Goal: Task Accomplishment & Management: Use online tool/utility

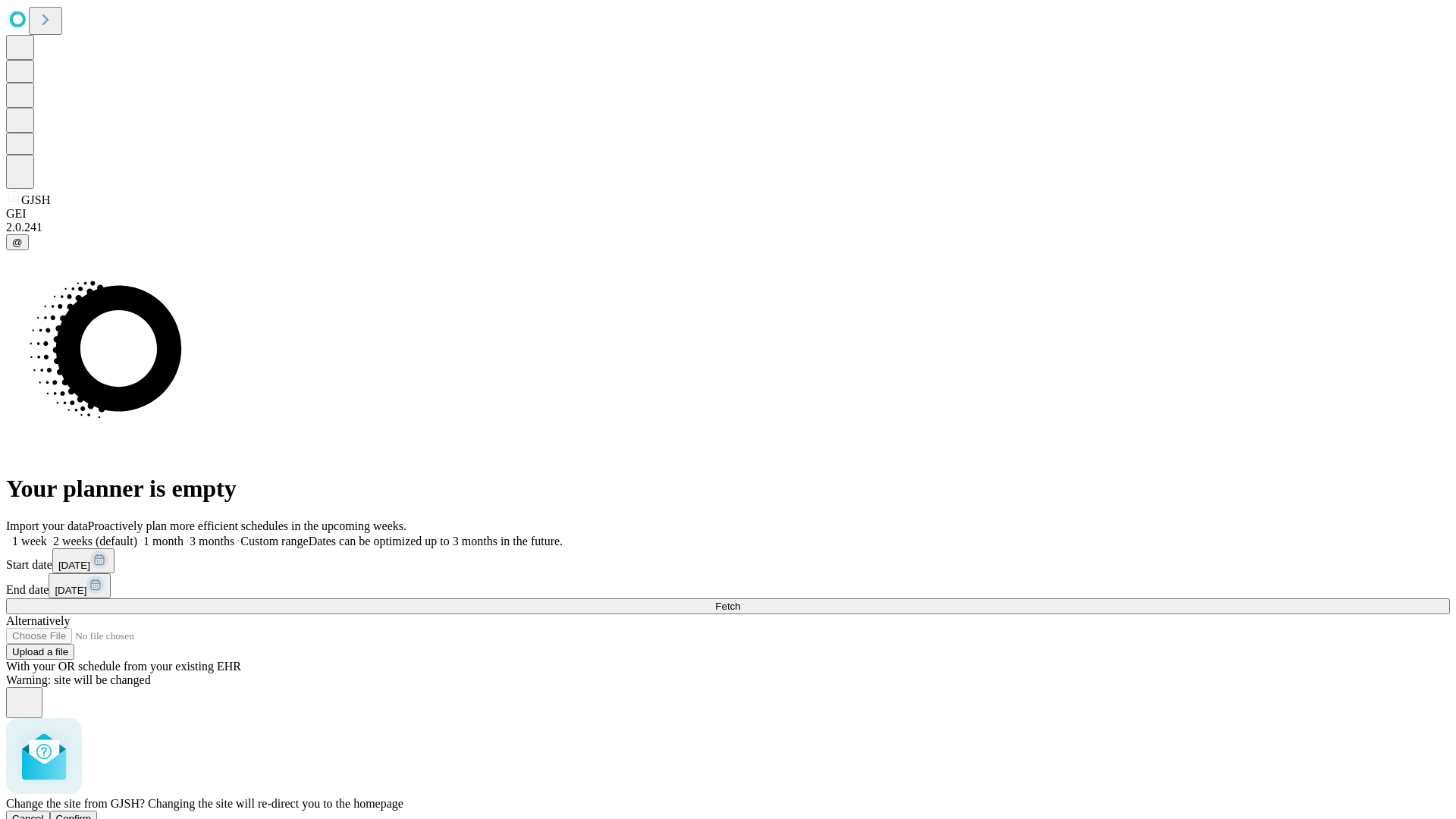
click at [92, 813] on span "Confirm" at bounding box center [73, 818] width 35 height 12
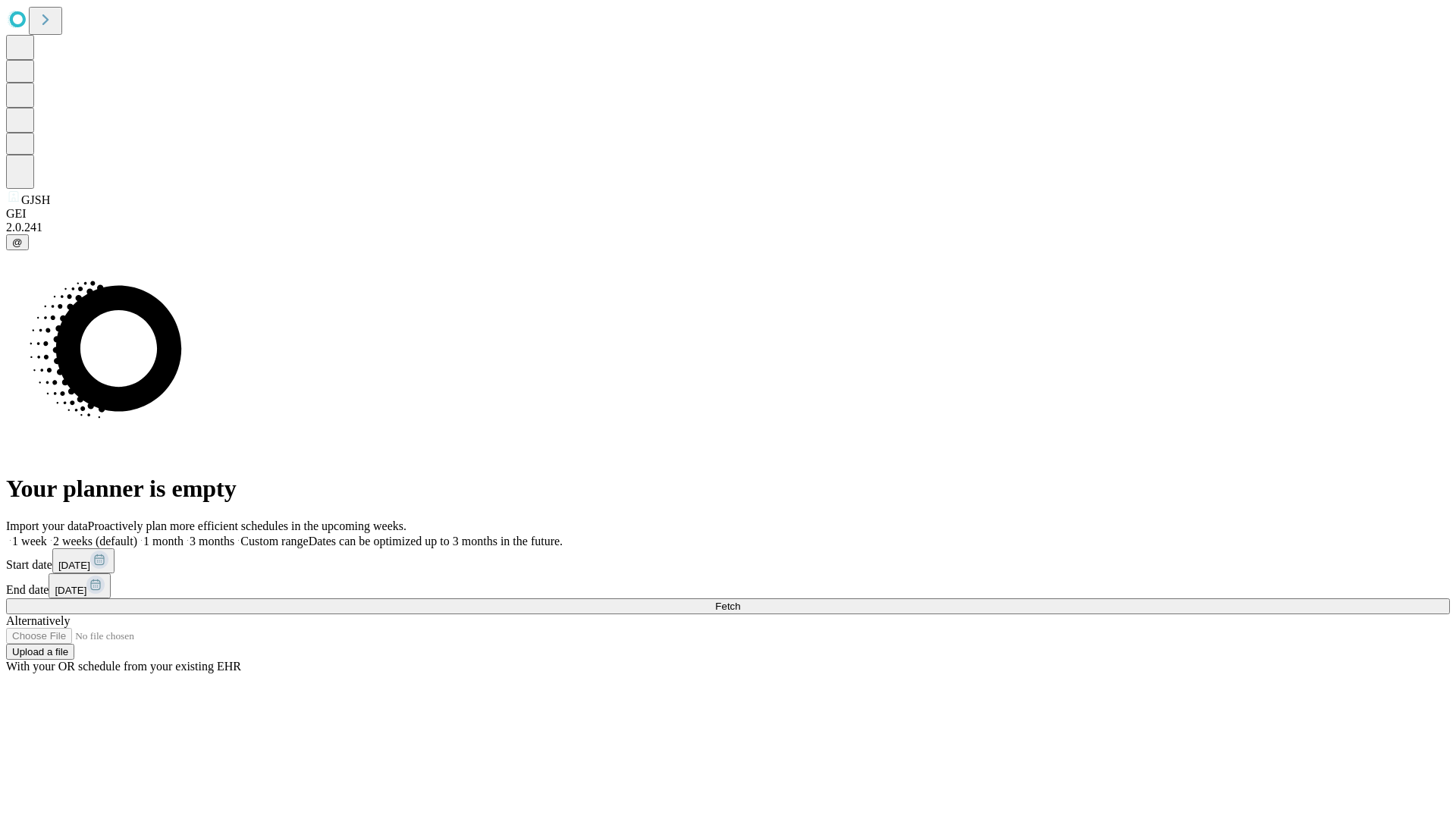
click at [47, 535] on label "1 week" at bounding box center [26, 541] width 41 height 13
click at [740, 601] on span "Fetch" at bounding box center [728, 606] width 25 height 12
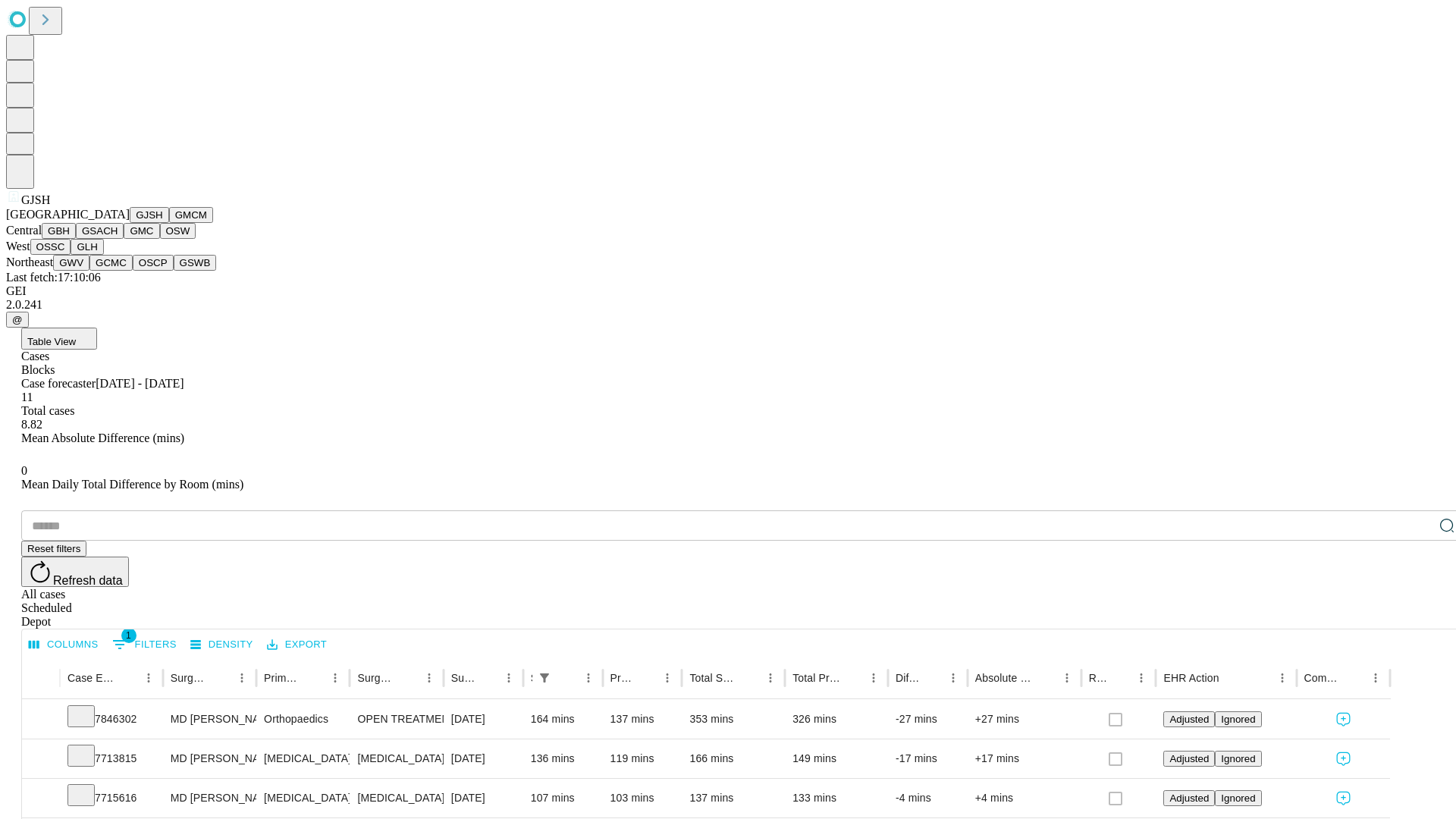
click at [169, 223] on button "GMCM" at bounding box center [191, 216] width 44 height 16
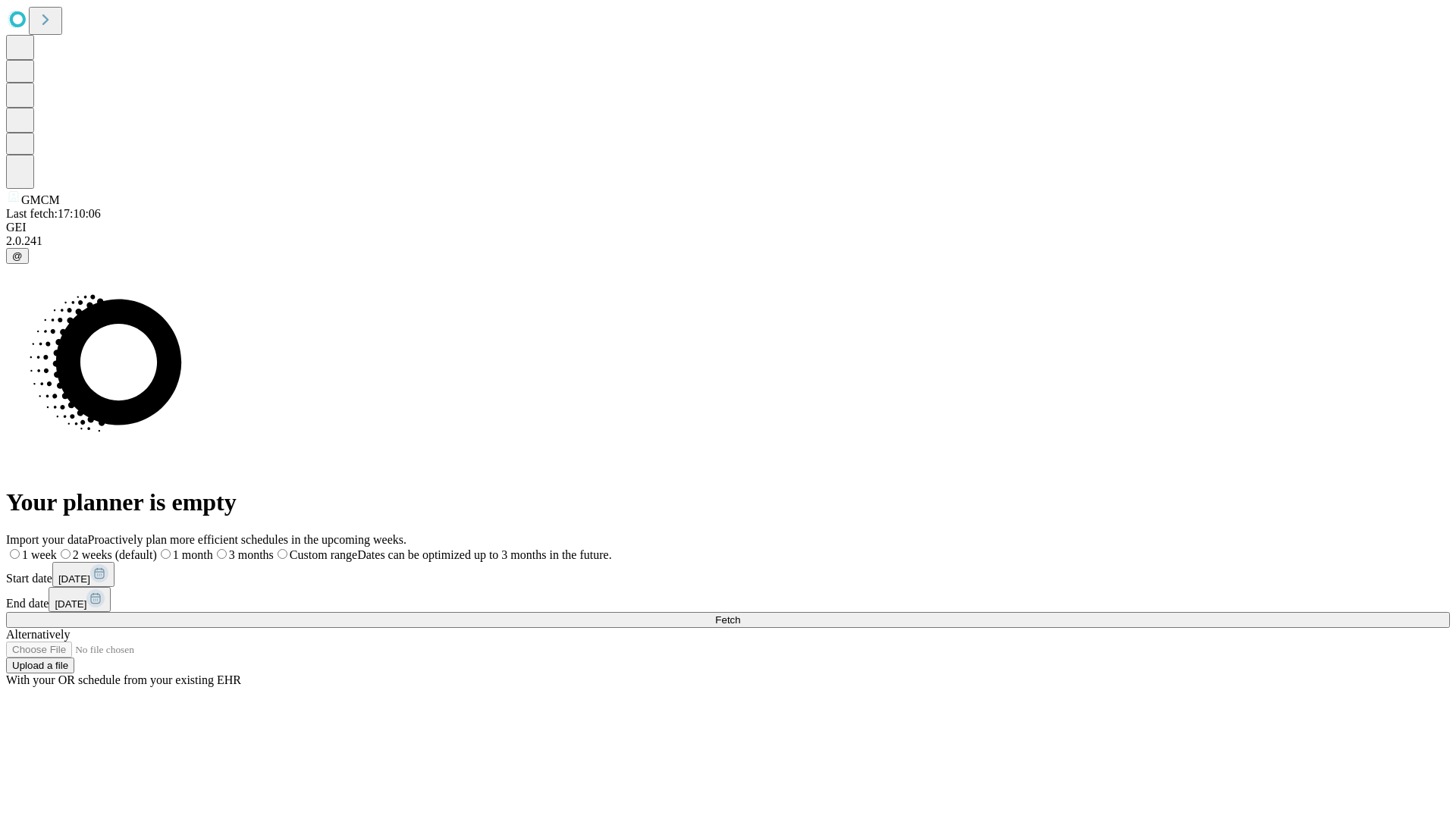
click at [57, 548] on label "1 week" at bounding box center [32, 554] width 51 height 13
click at [740, 614] on span "Fetch" at bounding box center [728, 620] width 25 height 12
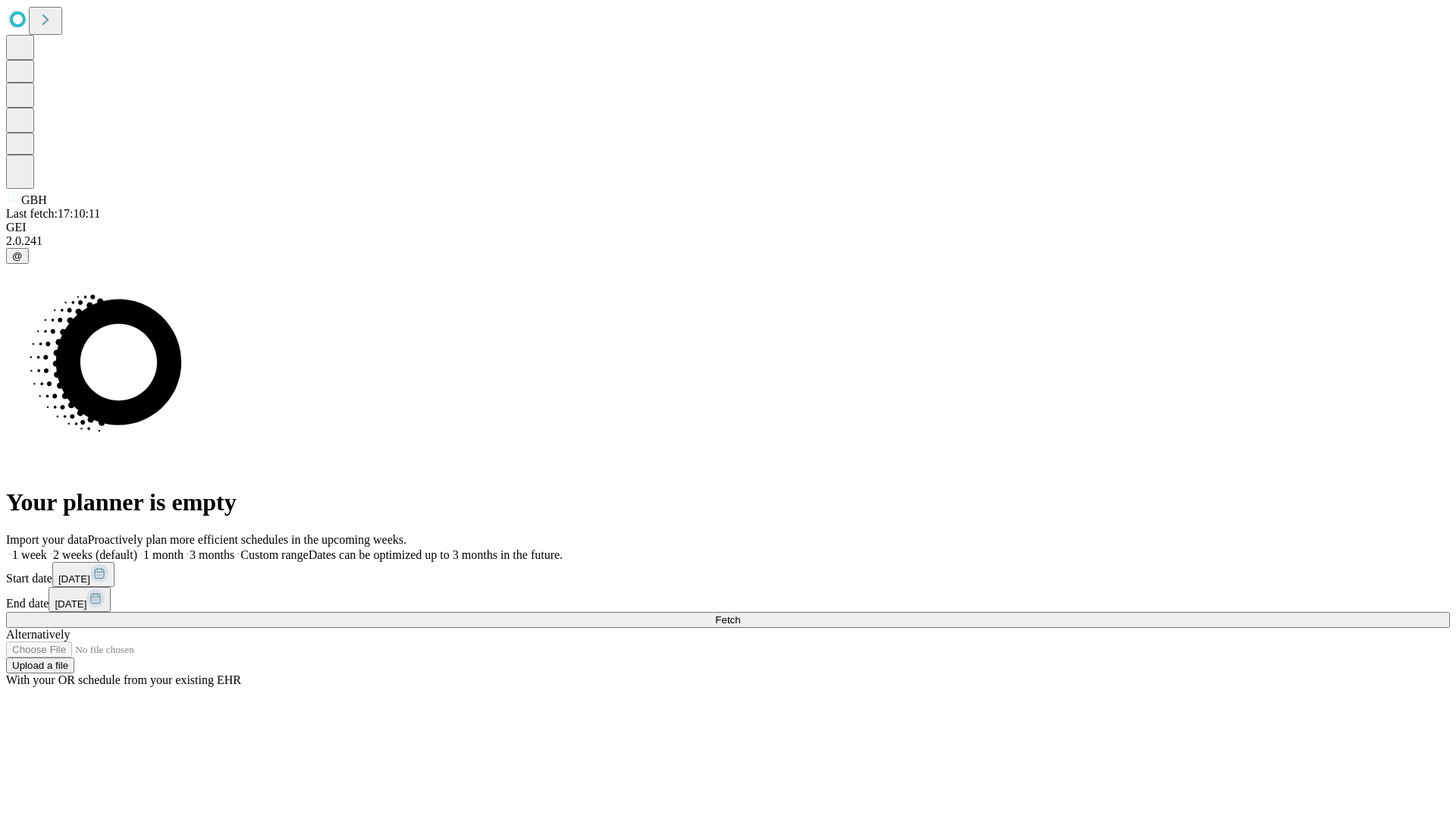
click at [47, 548] on label "1 week" at bounding box center [26, 554] width 41 height 13
click at [740, 614] on span "Fetch" at bounding box center [728, 620] width 25 height 12
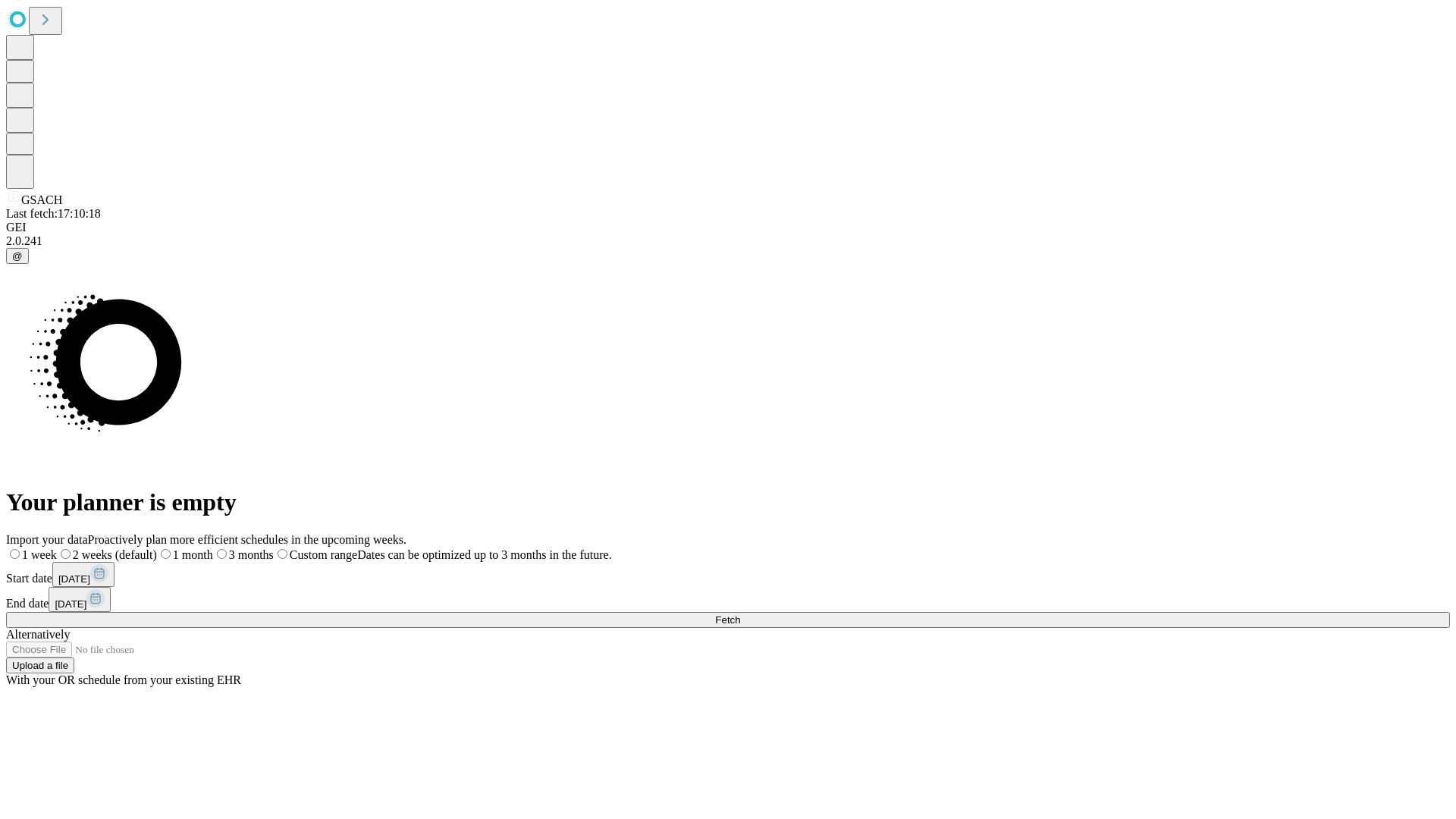
click at [57, 548] on label "1 week" at bounding box center [32, 554] width 51 height 13
click at [740, 614] on span "Fetch" at bounding box center [728, 620] width 25 height 12
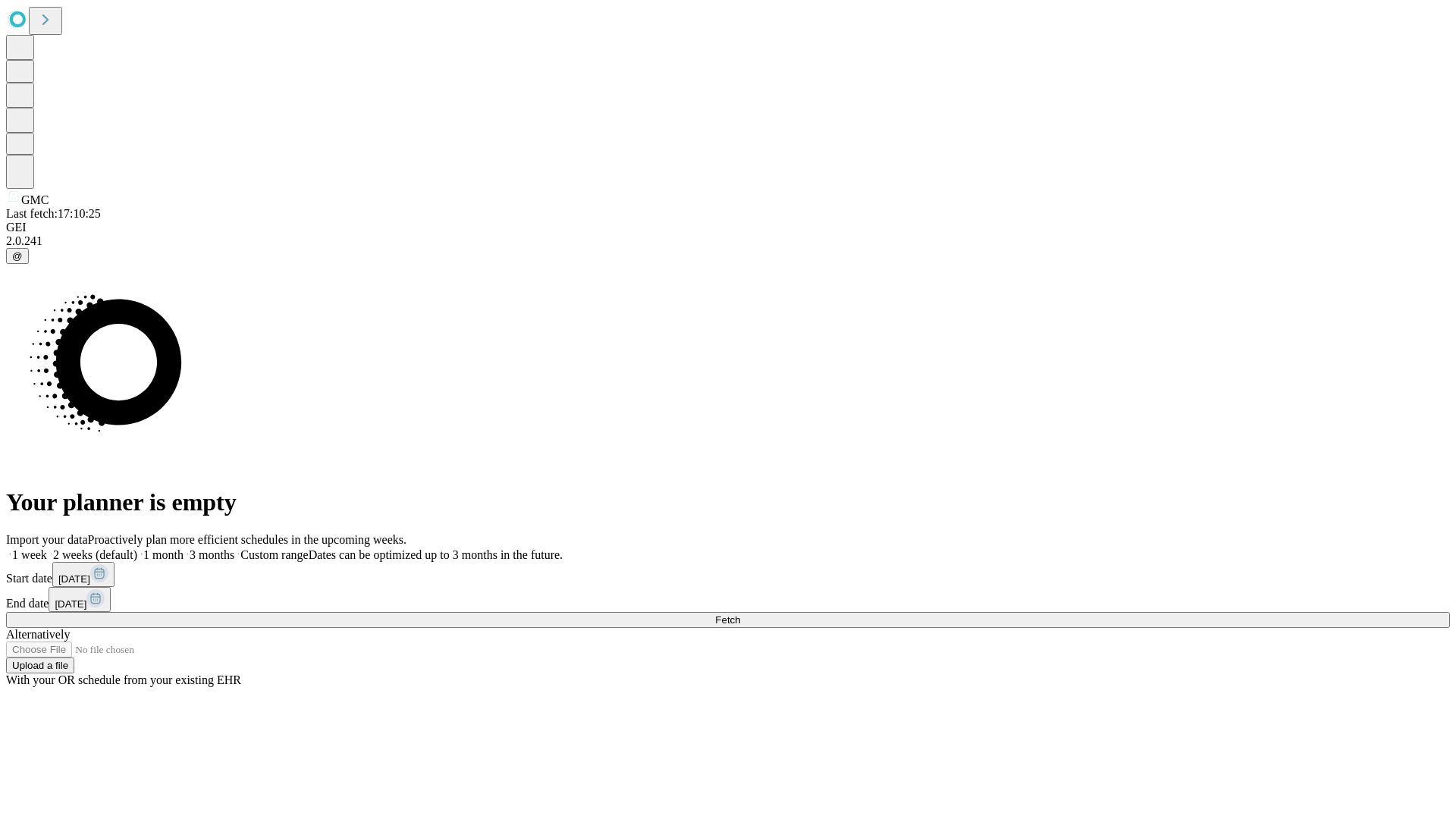
click at [47, 548] on label "1 week" at bounding box center [26, 554] width 41 height 13
click at [740, 614] on span "Fetch" at bounding box center [728, 620] width 25 height 12
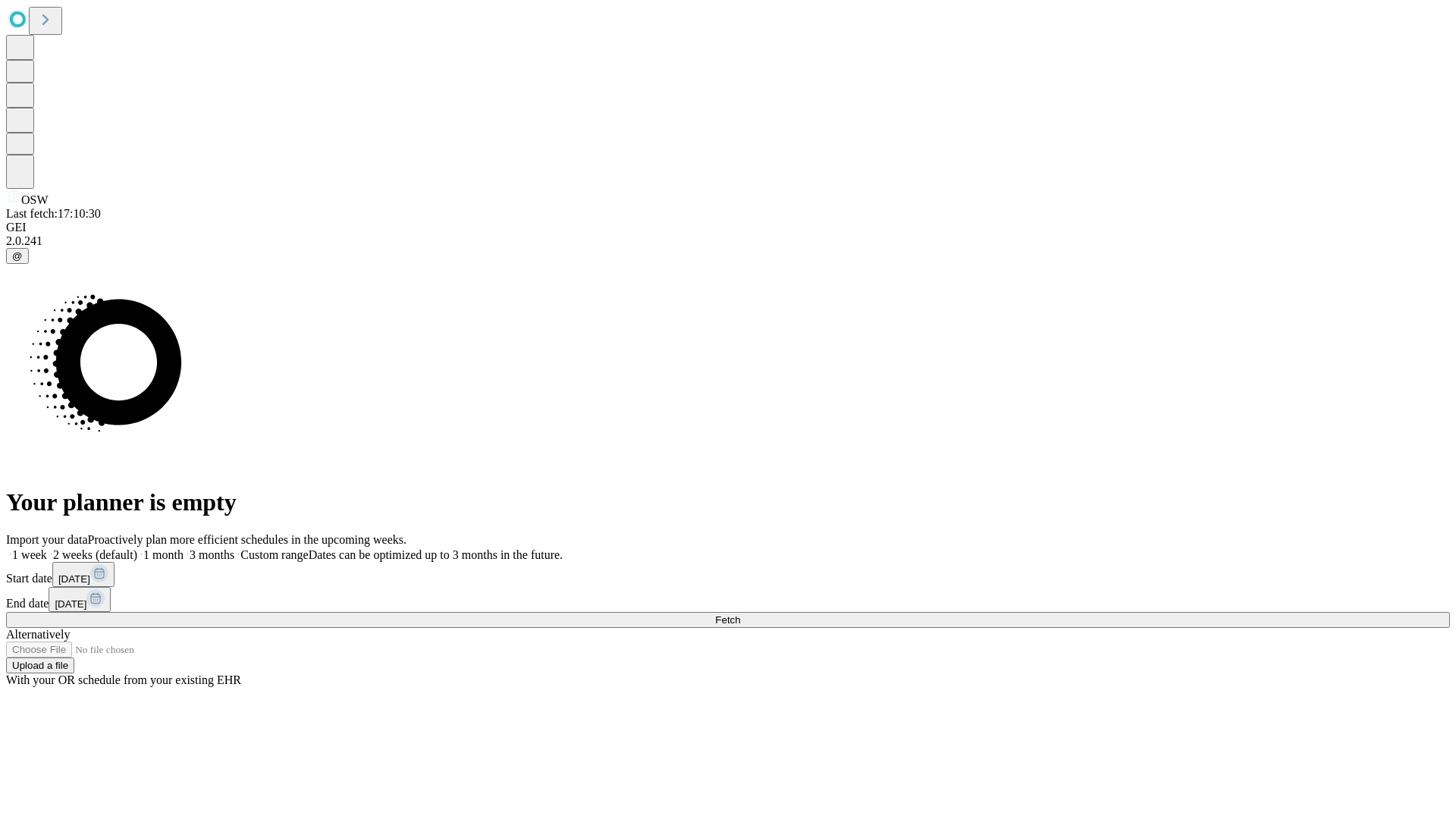
click at [47, 548] on label "1 week" at bounding box center [26, 554] width 41 height 13
click at [740, 614] on span "Fetch" at bounding box center [728, 620] width 25 height 12
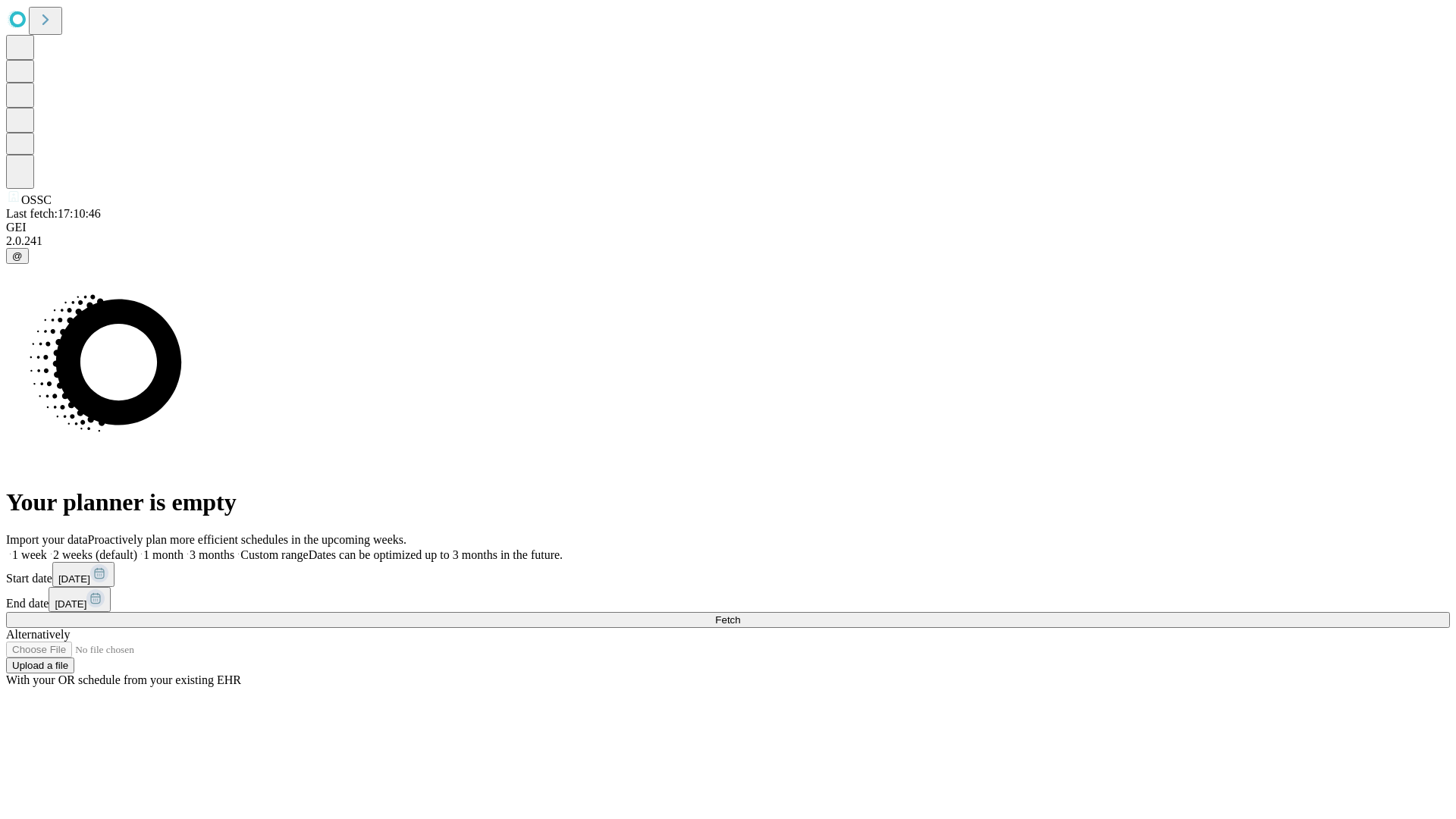
click at [47, 548] on label "1 week" at bounding box center [26, 554] width 41 height 13
click at [740, 614] on span "Fetch" at bounding box center [728, 620] width 25 height 12
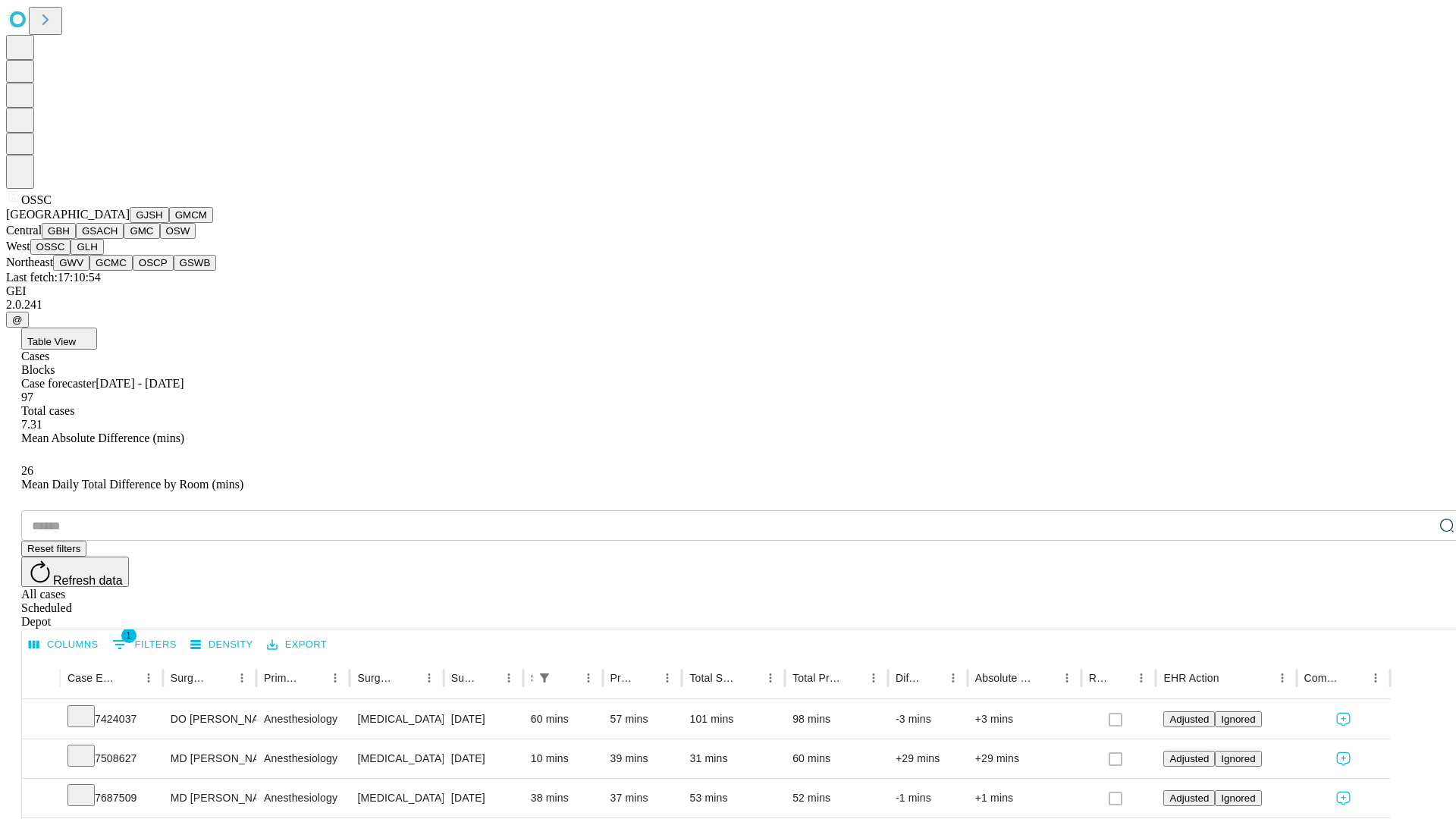
click at [103, 255] on button "GLH" at bounding box center [87, 247] width 33 height 16
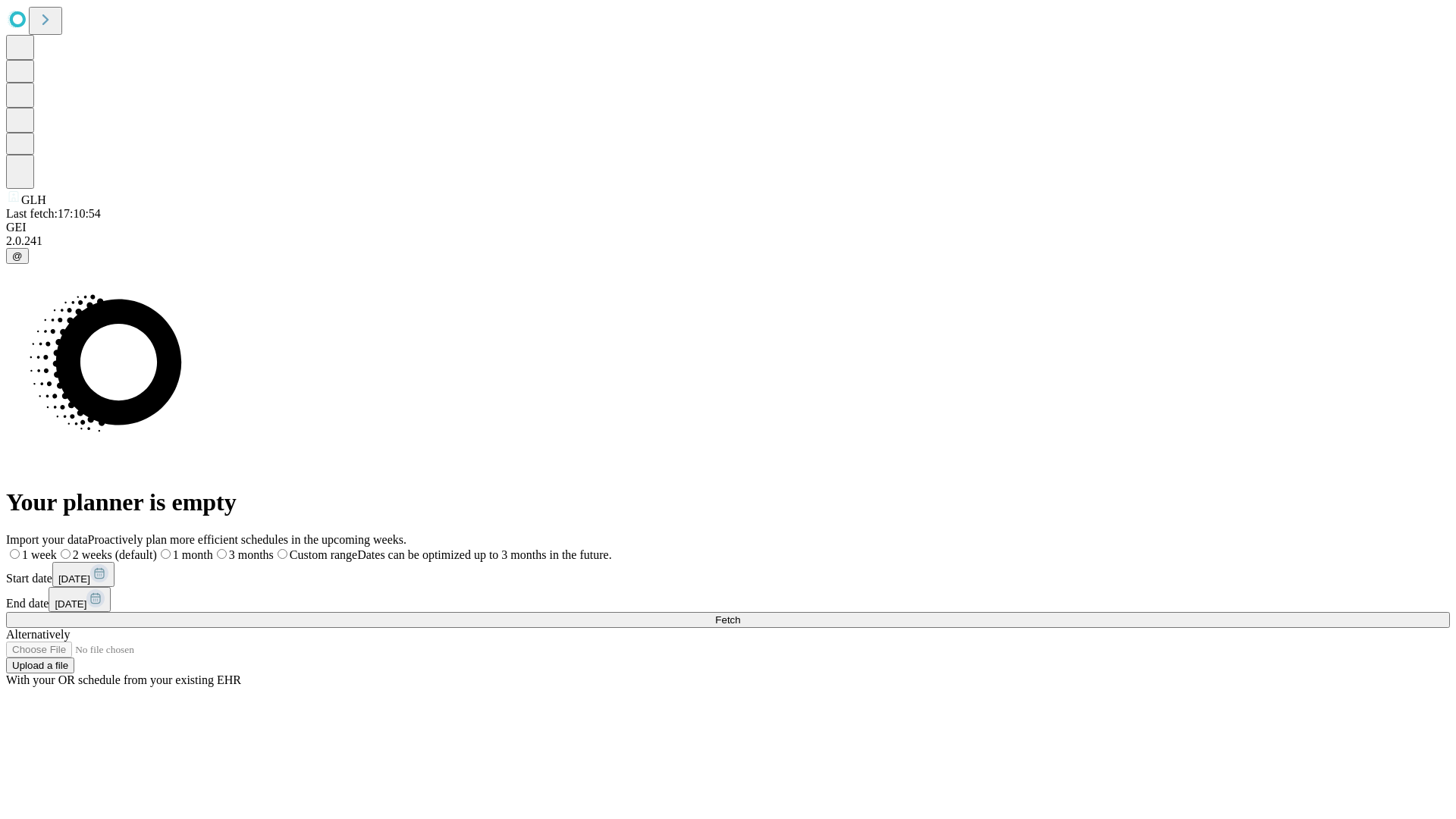
click at [57, 548] on label "1 week" at bounding box center [32, 554] width 51 height 13
click at [740, 614] on span "Fetch" at bounding box center [728, 620] width 25 height 12
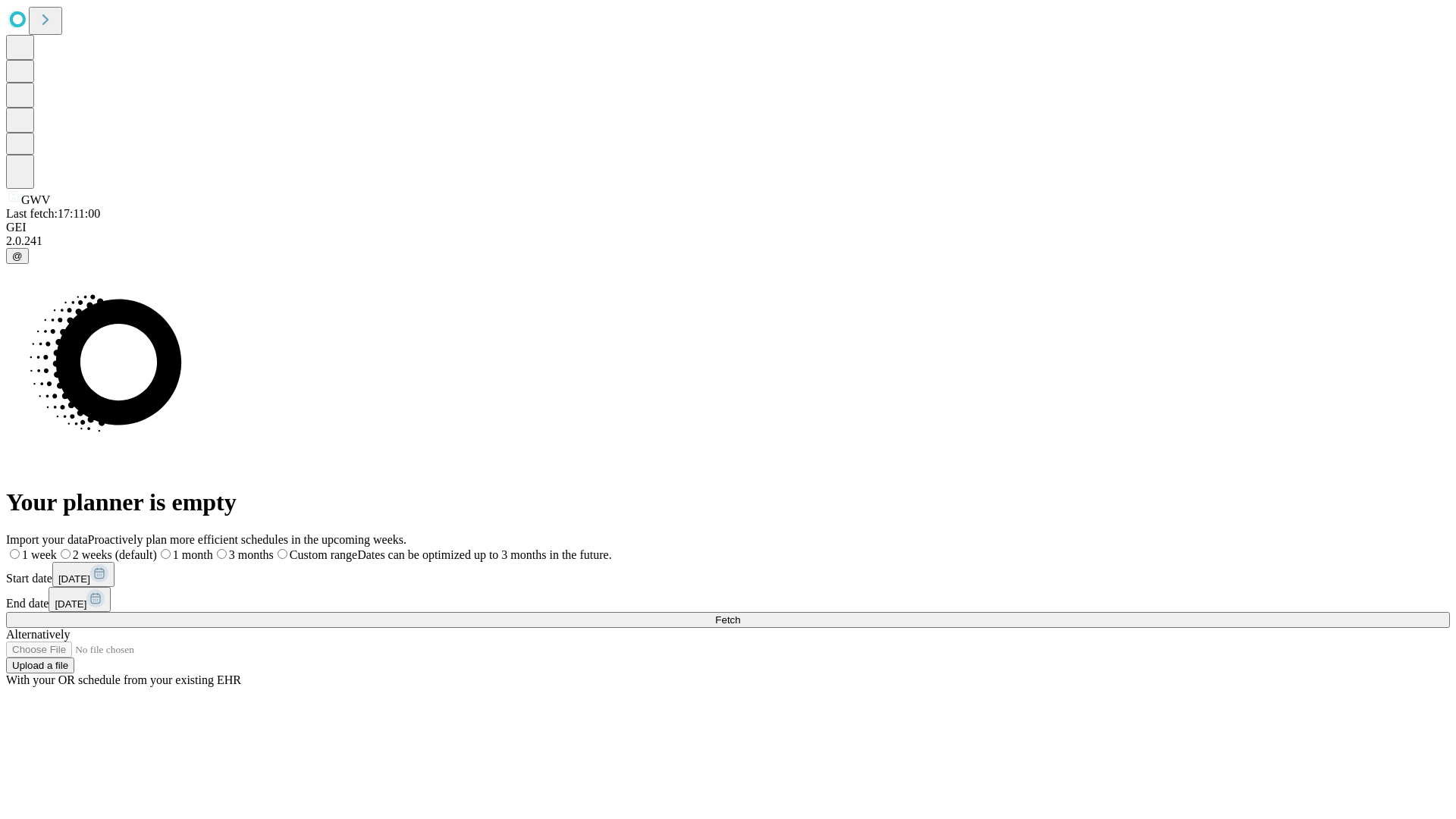
click at [57, 548] on label "1 week" at bounding box center [32, 554] width 51 height 13
click at [740, 614] on span "Fetch" at bounding box center [728, 620] width 25 height 12
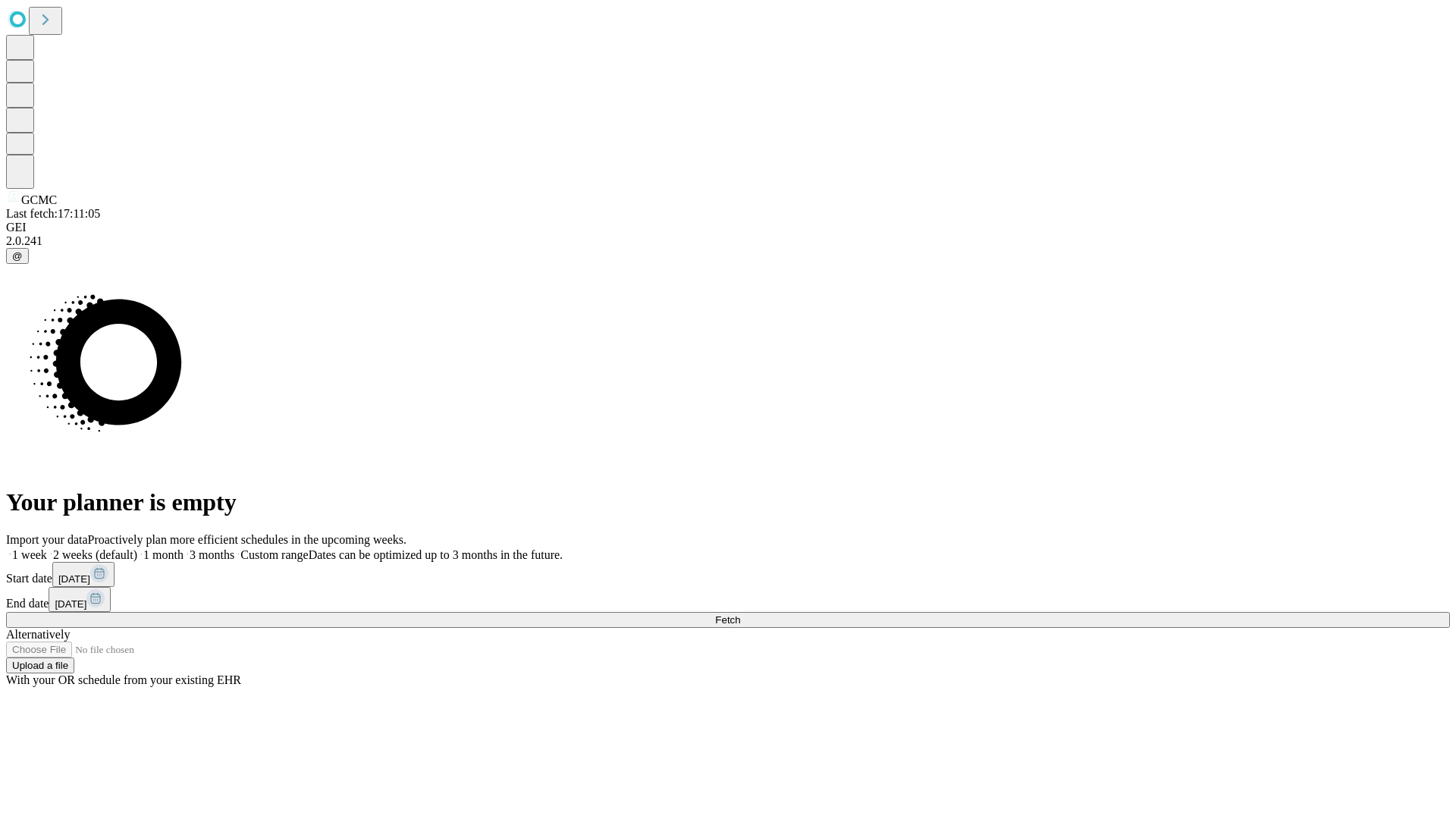
click at [47, 548] on label "1 week" at bounding box center [26, 554] width 41 height 13
click at [740, 614] on span "Fetch" at bounding box center [728, 620] width 25 height 12
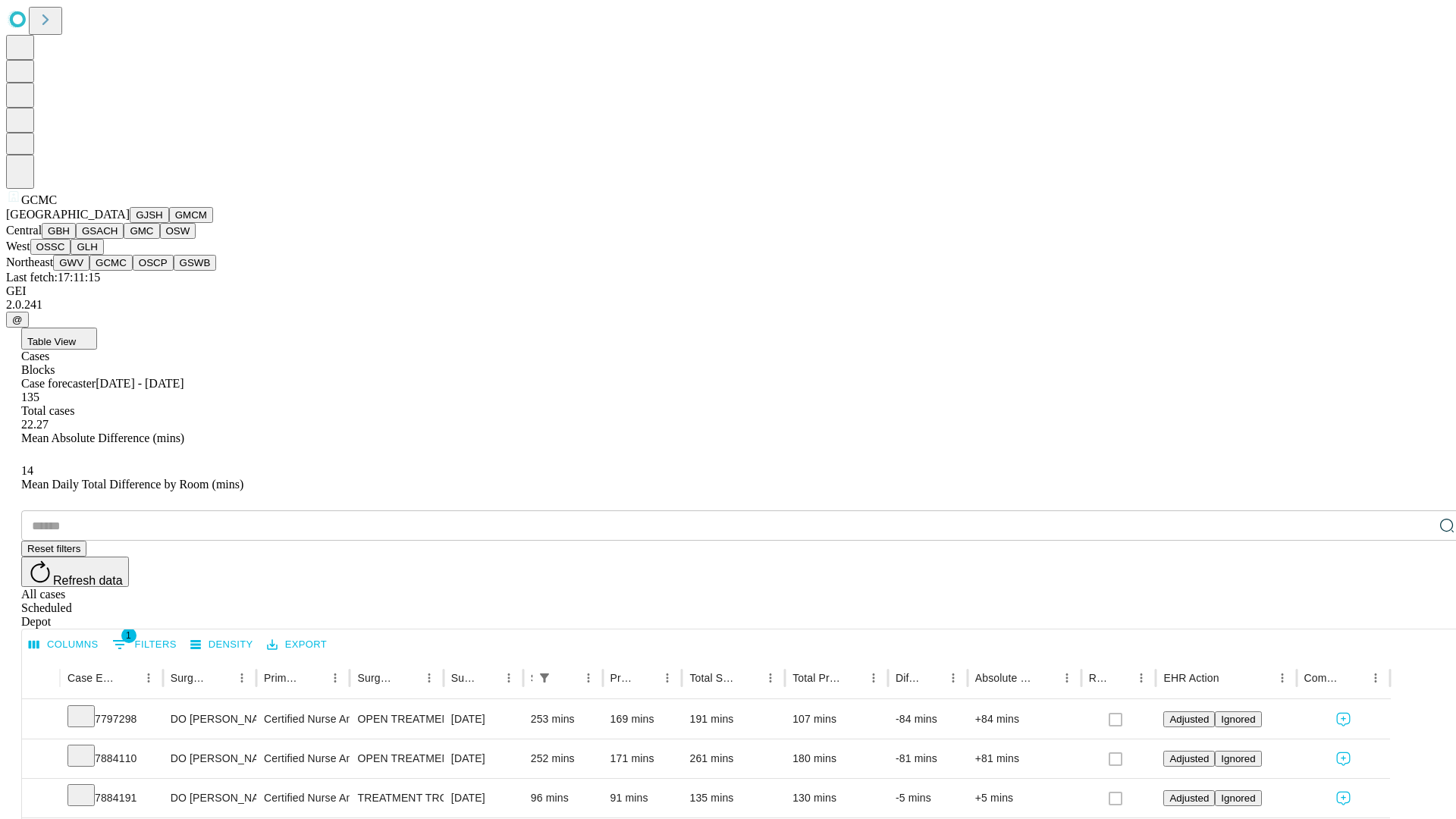
click at [132, 271] on button "OSCP" at bounding box center [152, 263] width 41 height 16
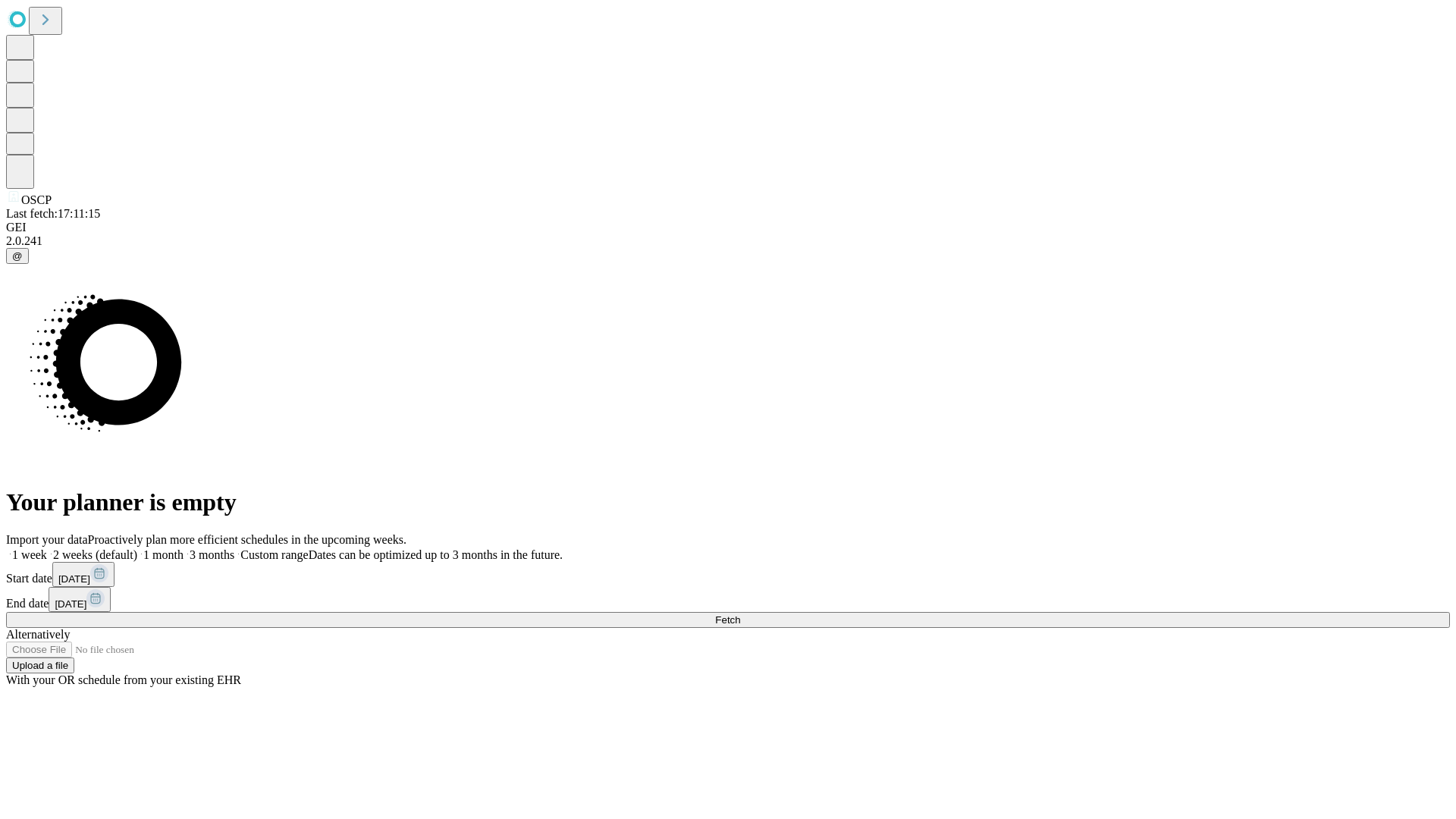
click at [47, 548] on label "1 week" at bounding box center [26, 554] width 41 height 13
click at [740, 614] on span "Fetch" at bounding box center [728, 620] width 25 height 12
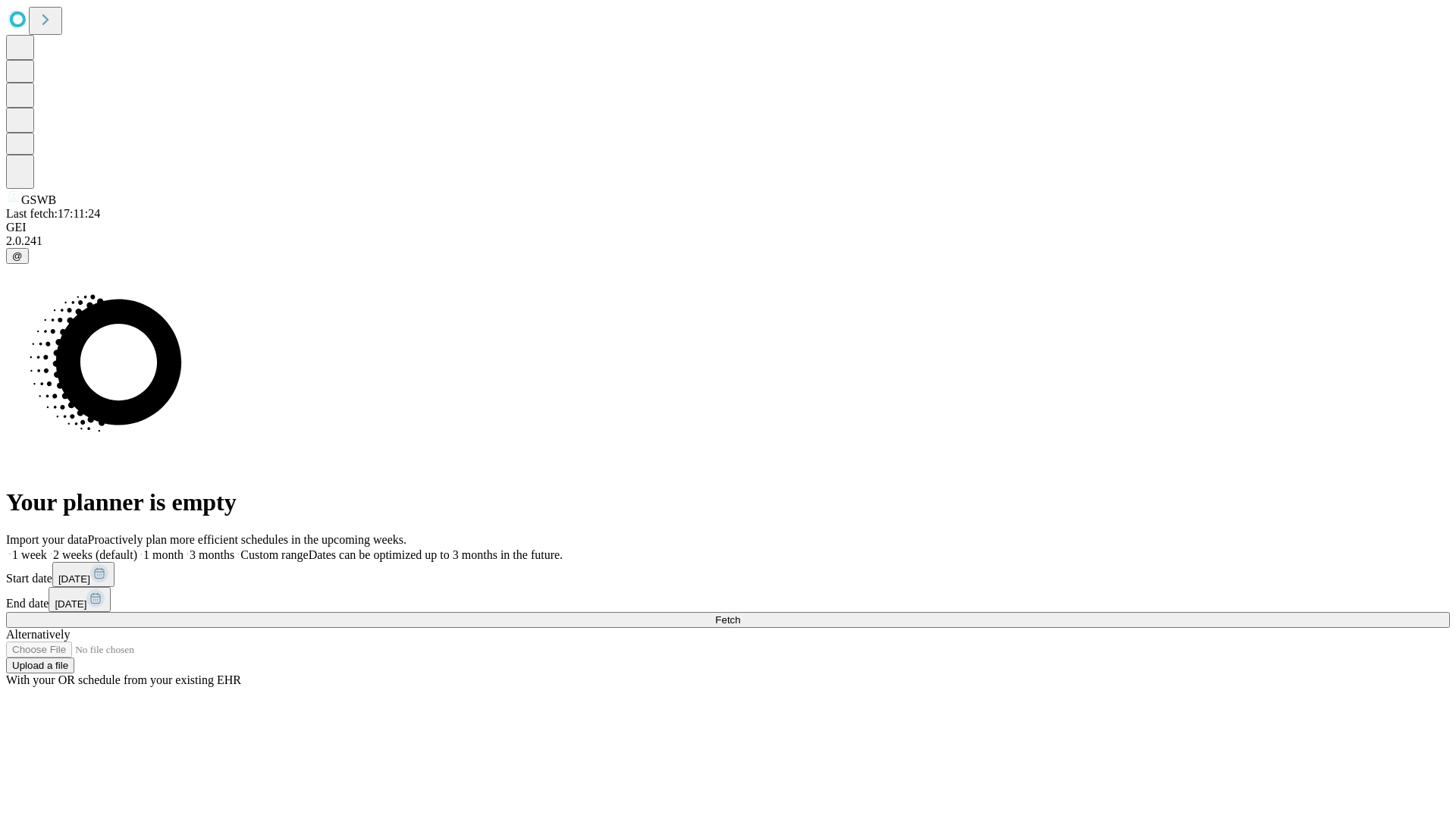
click at [47, 548] on label "1 week" at bounding box center [26, 554] width 41 height 13
click at [740, 614] on span "Fetch" at bounding box center [728, 620] width 25 height 12
